Goal: Find specific page/section: Find specific page/section

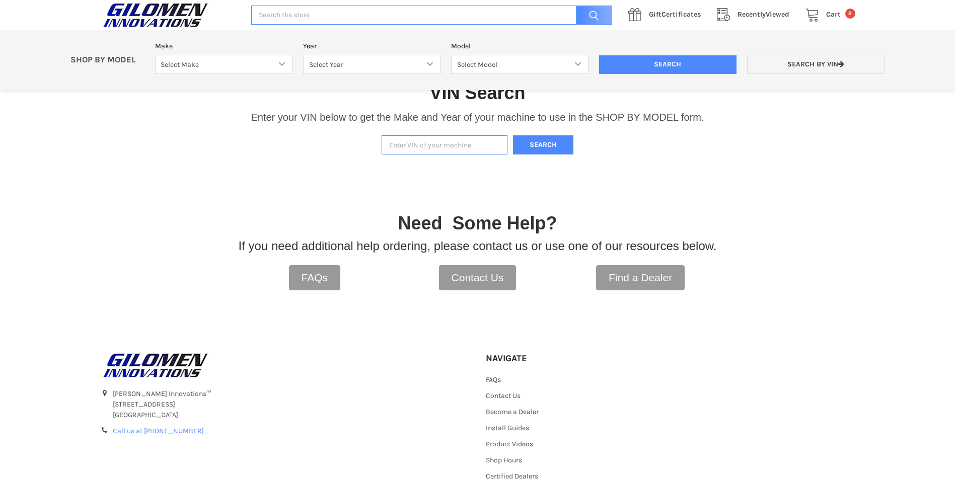
click at [427, 147] on input "Enter VIN of your machine" at bounding box center [445, 145] width 126 height 20
type input "[US_VEHICLE_IDENTIFICATION_NUMBER]"
click at [547, 147] on button "Search" at bounding box center [543, 145] width 60 height 20
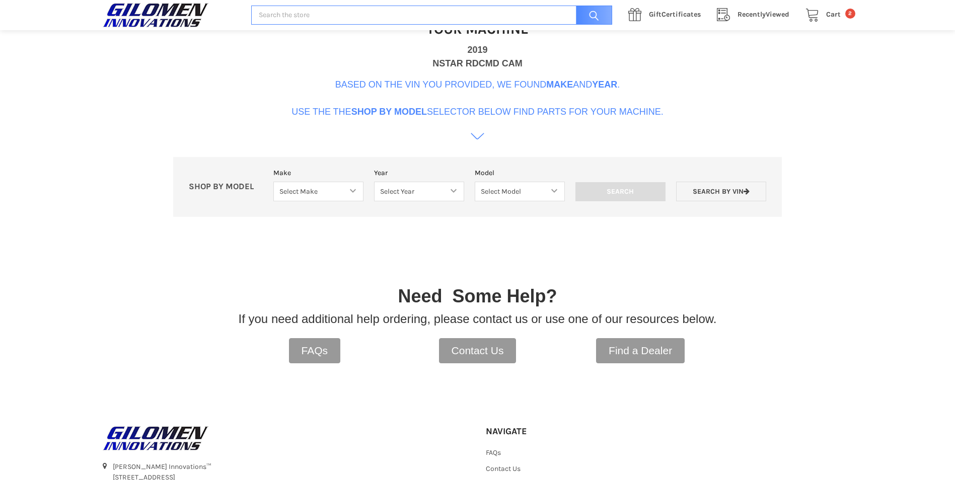
scroll to position [308, 0]
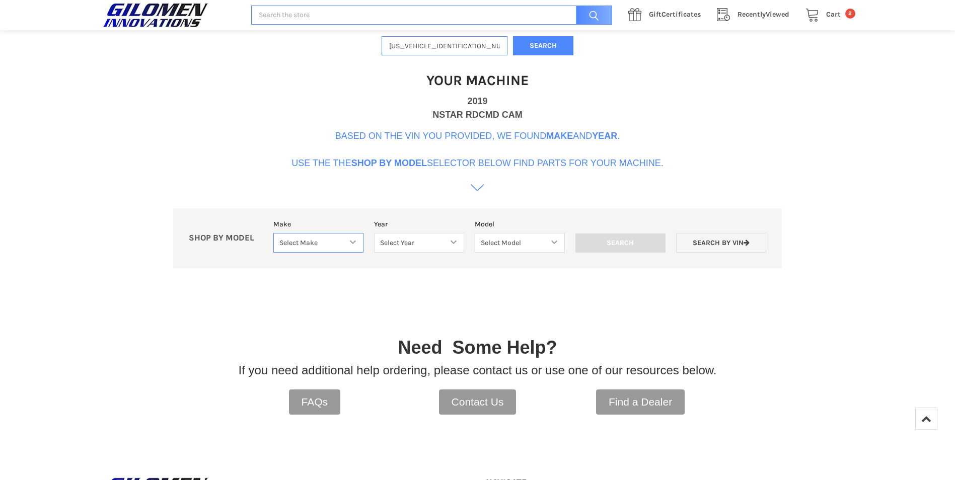
click at [350, 241] on select "Select Make Bobcat UTV Gravely UTV ACE 900 RANGER 570 Ranger 700 / 800 RANGER 9…" at bounding box center [318, 243] width 90 height 20
select select "330"
click at [273, 233] on select "Select Make Bobcat UTV Gravely UTV ACE 900 RANGER 570 Ranger 700 / 800 RANGER 9…" at bounding box center [318, 243] width 90 height 20
click at [456, 243] on select "Select Year [DATE] 2018 2019 2020 2021 2022 2023 2024 2025 2026" at bounding box center [419, 243] width 90 height 20
select select "333"
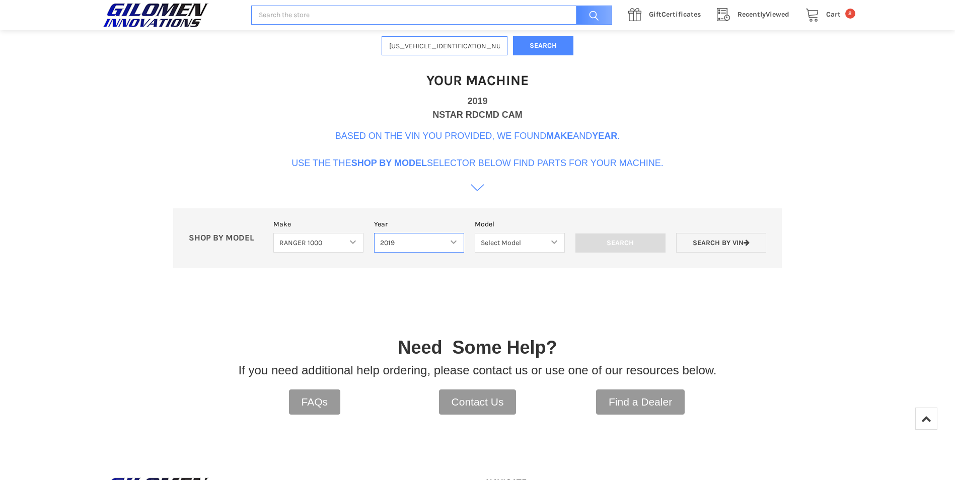
click at [374, 233] on select "Select Year [DATE] 2018 2019 2020 2021 2022 2023 2024 2025 2026" at bounding box center [419, 243] width 90 height 20
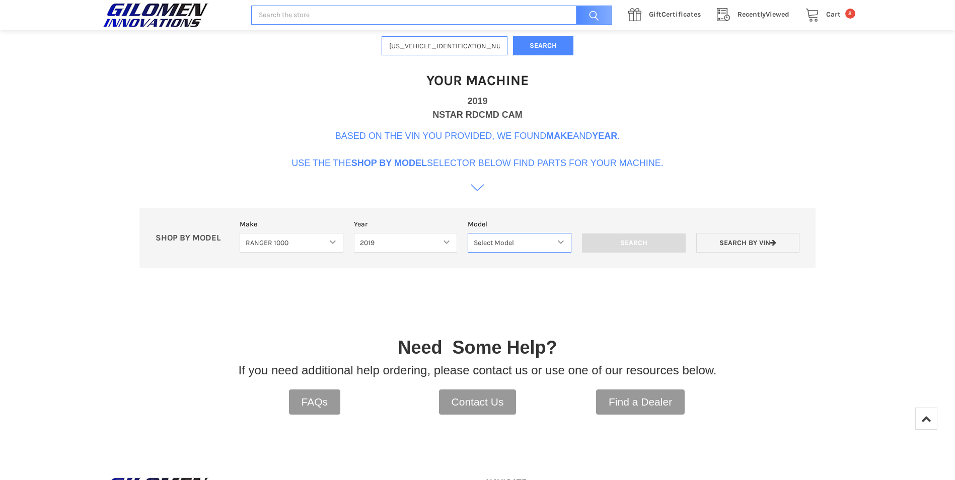
click at [563, 243] on select "Select Model Ranger 1000 XP Ranger 1000 Crew Ranger 1000 Northstar Ranger 1000 …" at bounding box center [520, 243] width 104 height 20
select select "120"
click at [468, 233] on select "Select Model Ranger 1000 XP Ranger 1000 Crew Ranger 1000 Northstar Ranger 1000 …" at bounding box center [520, 243] width 104 height 20
click at [647, 242] on input "Search" at bounding box center [634, 243] width 104 height 19
